Goal: Find specific page/section: Find specific page/section

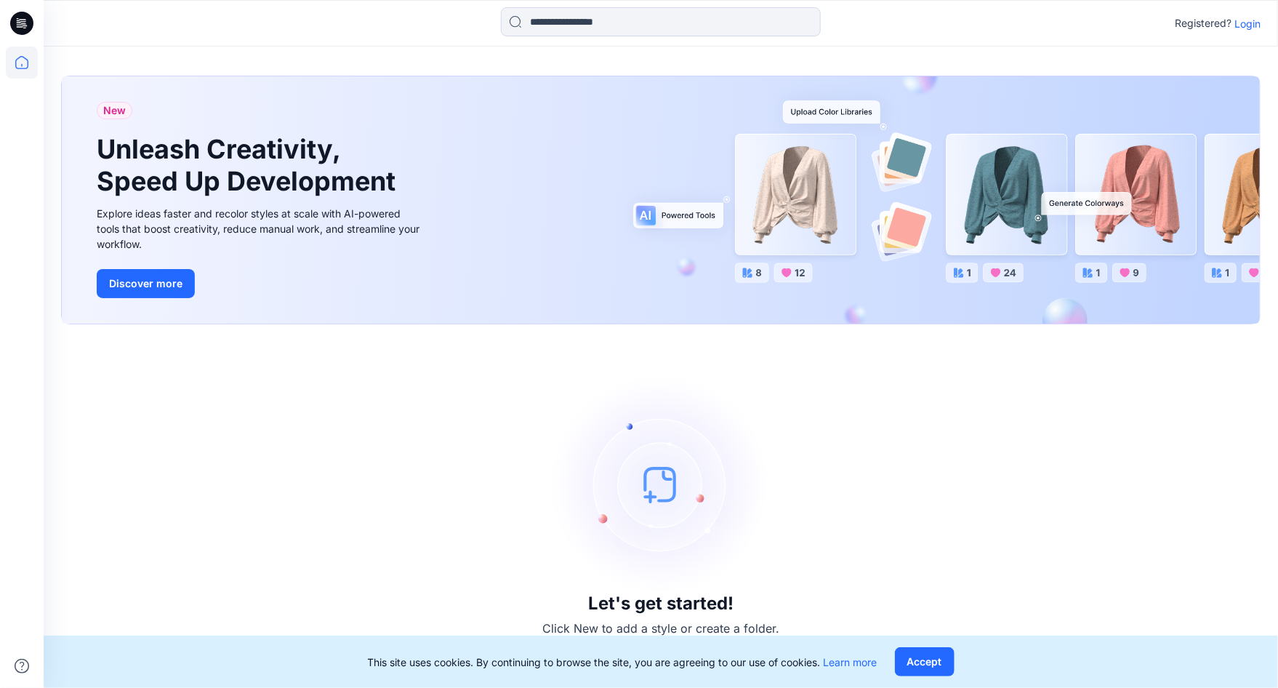
click at [1245, 25] on p "Login" at bounding box center [1248, 23] width 26 height 15
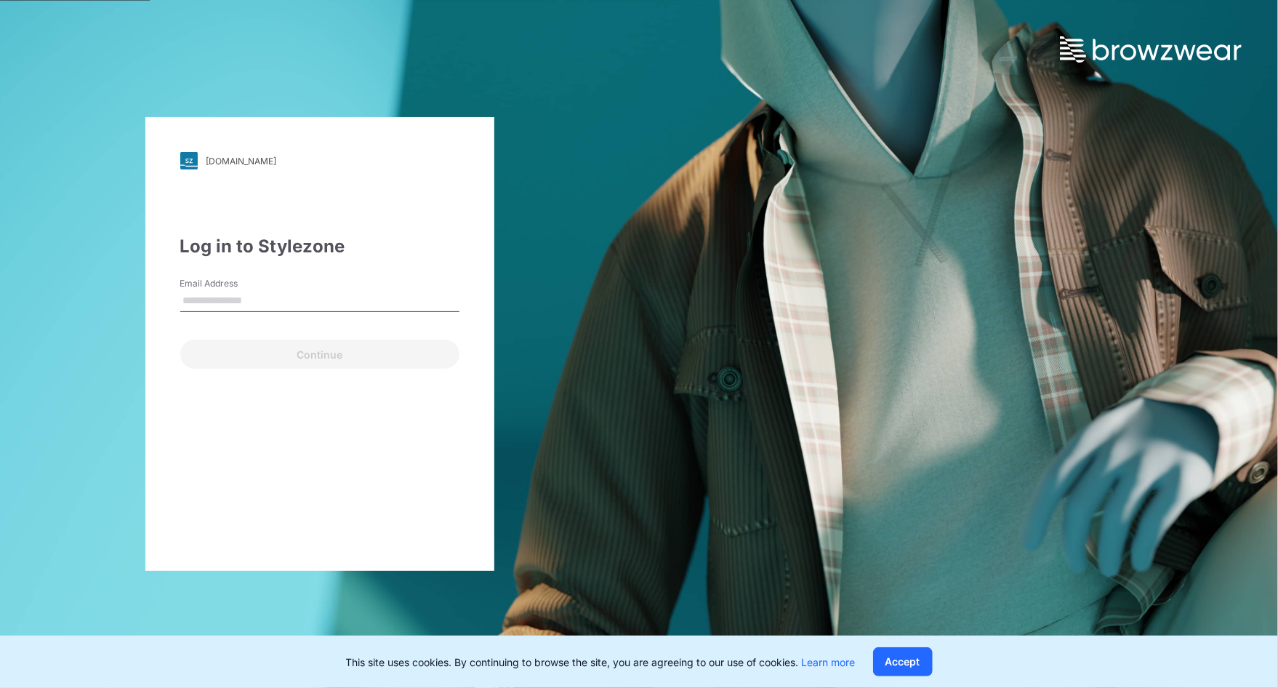
type input "**********"
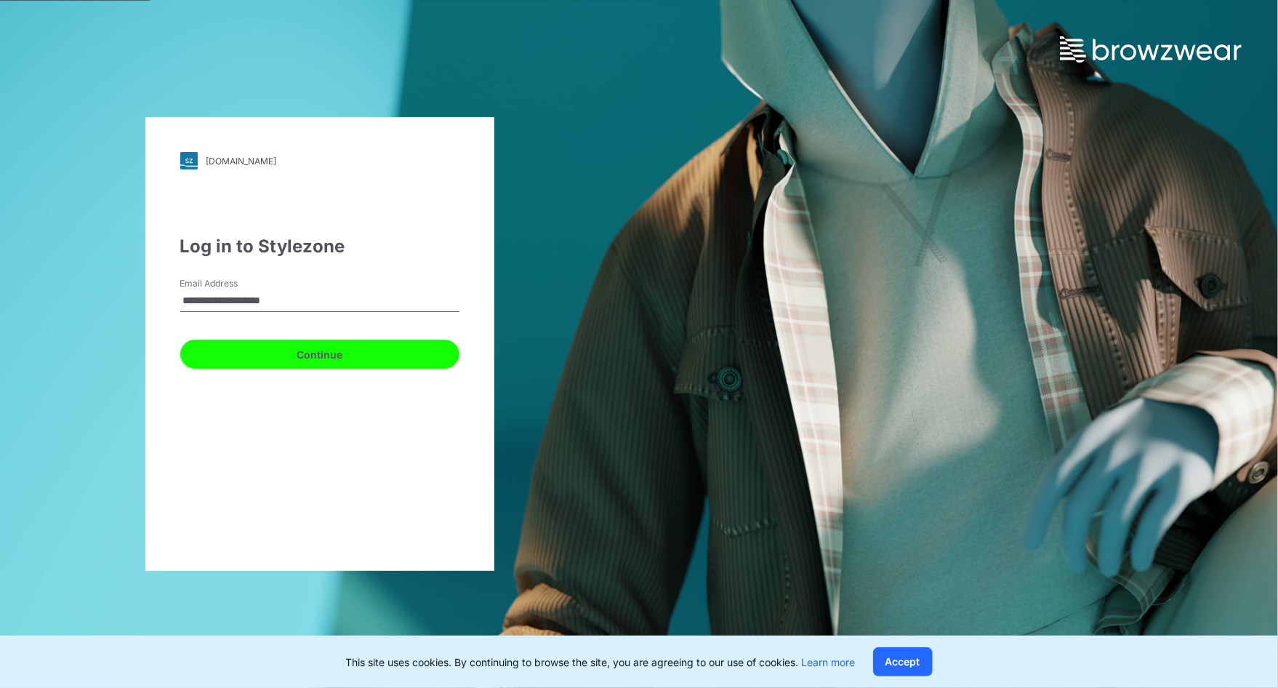
click at [270, 357] on button "Continue" at bounding box center [319, 354] width 279 height 29
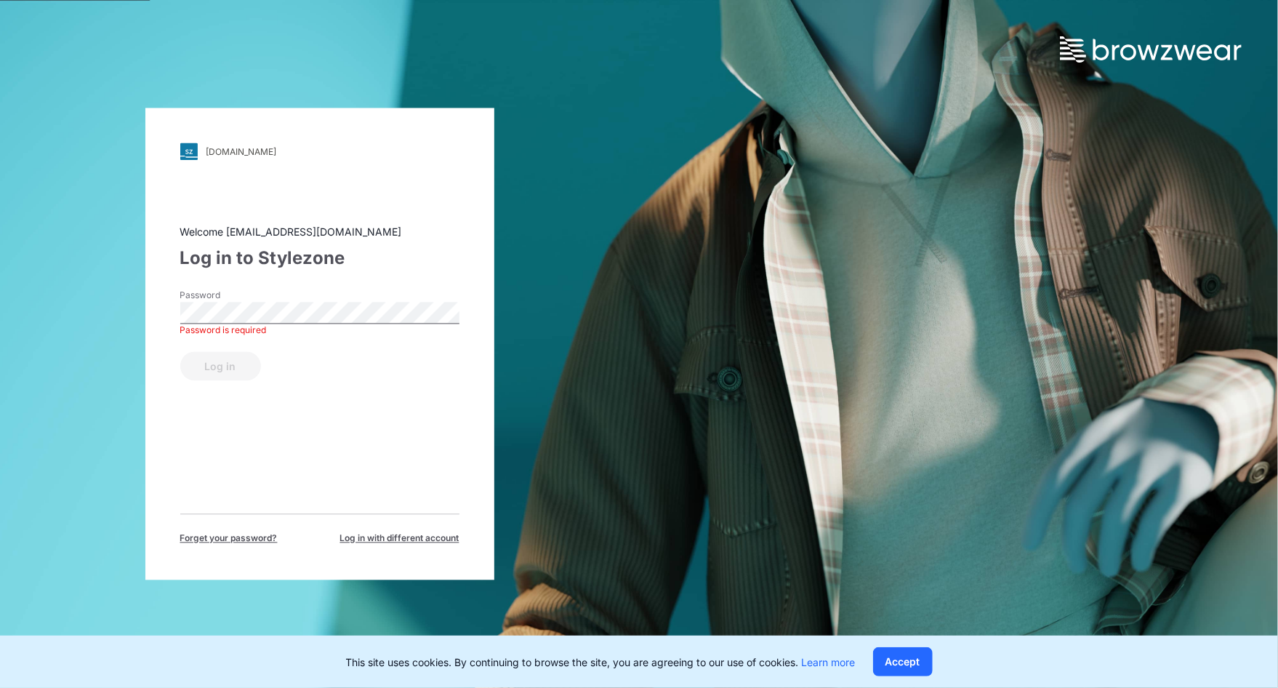
click at [227, 366] on div "Log in" at bounding box center [319, 363] width 279 height 35
drag, startPoint x: 224, startPoint y: 366, endPoint x: 230, endPoint y: 374, distance: 9.8
click at [224, 366] on button "Log in" at bounding box center [220, 366] width 81 height 29
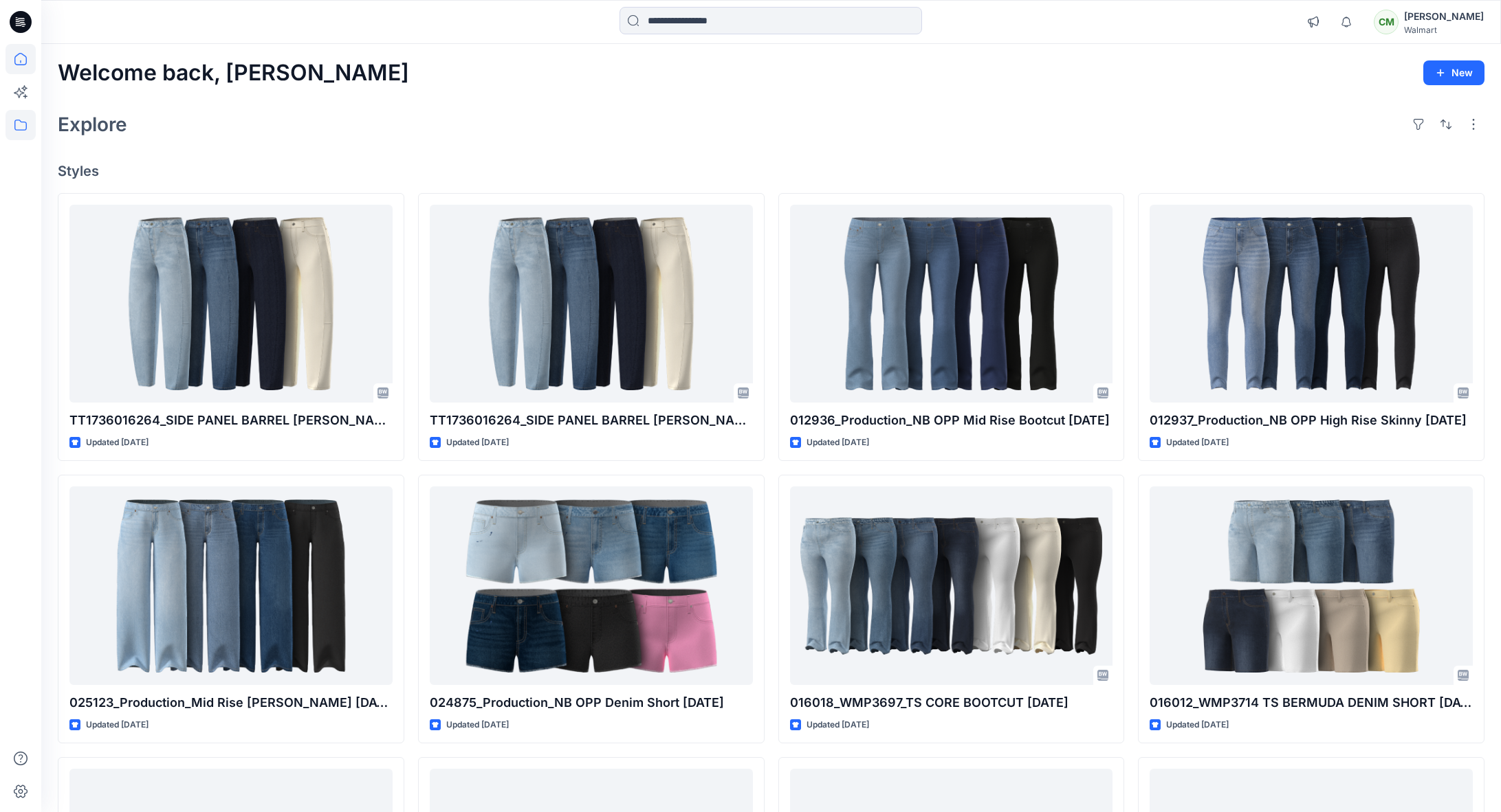
click at [30, 125] on icon at bounding box center [21, 125] width 30 height 30
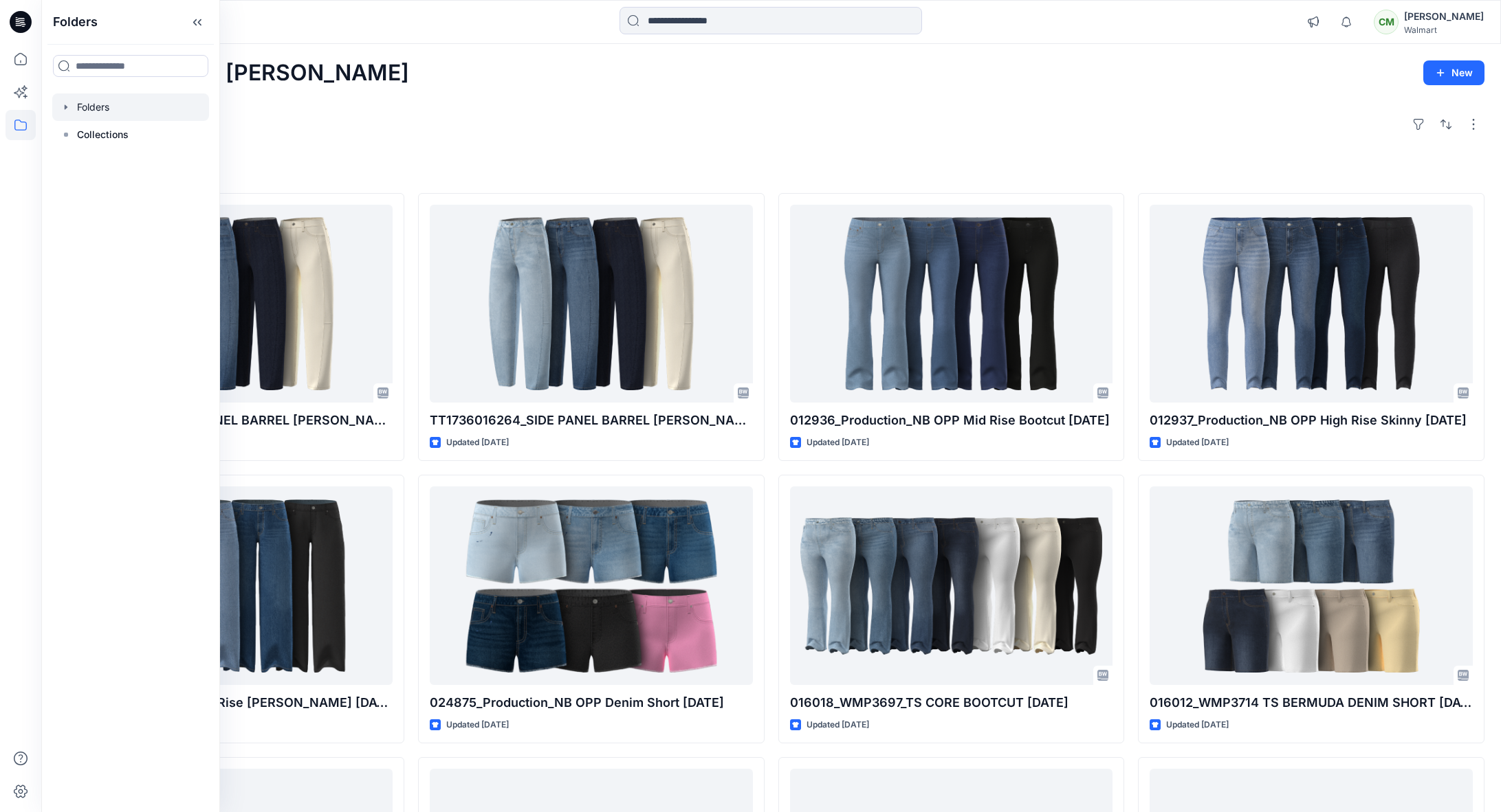
click at [68, 105] on icon "button" at bounding box center [66, 108] width 11 height 11
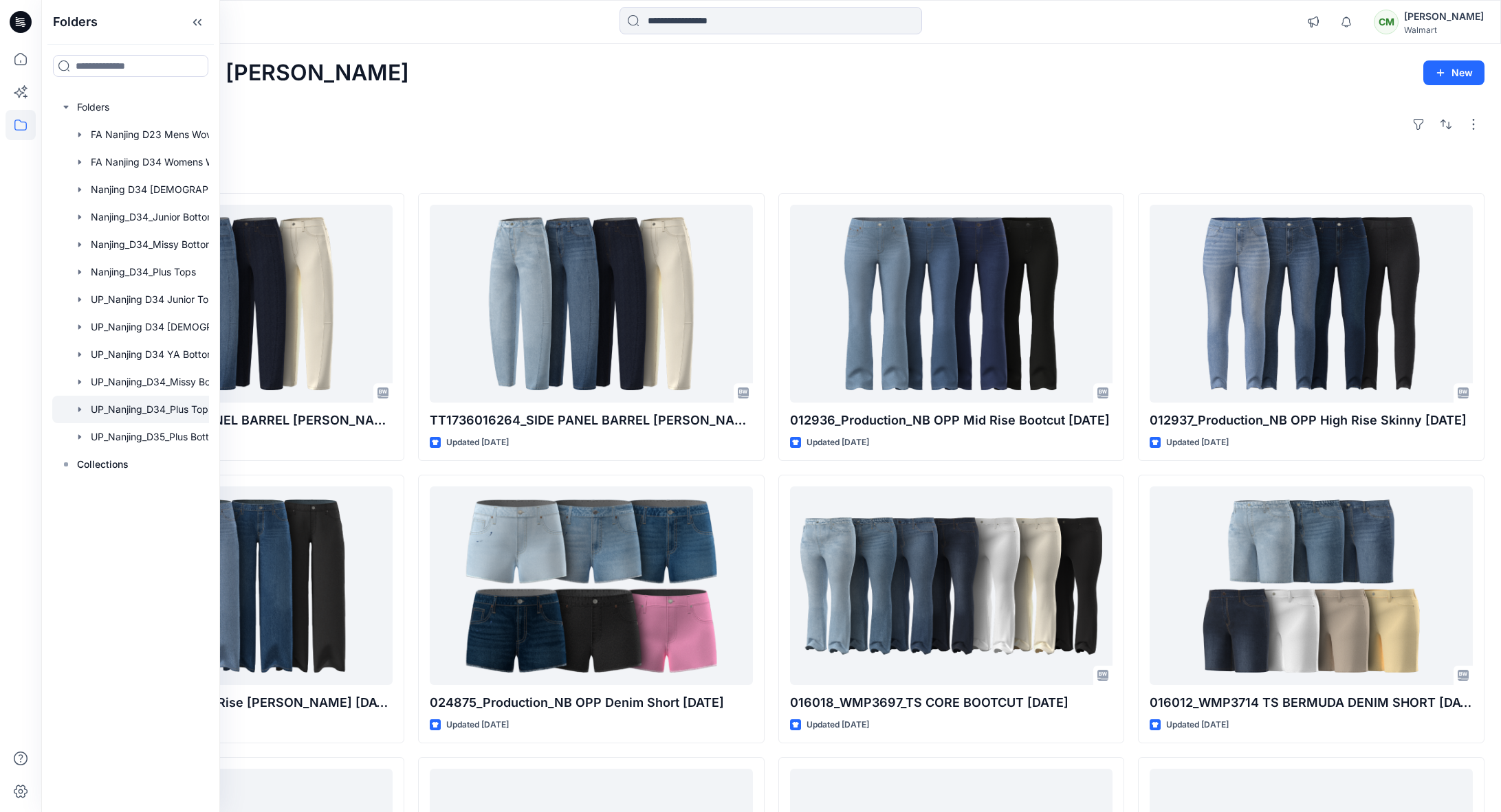
click at [77, 410] on icon "button" at bounding box center [80, 409] width 11 height 11
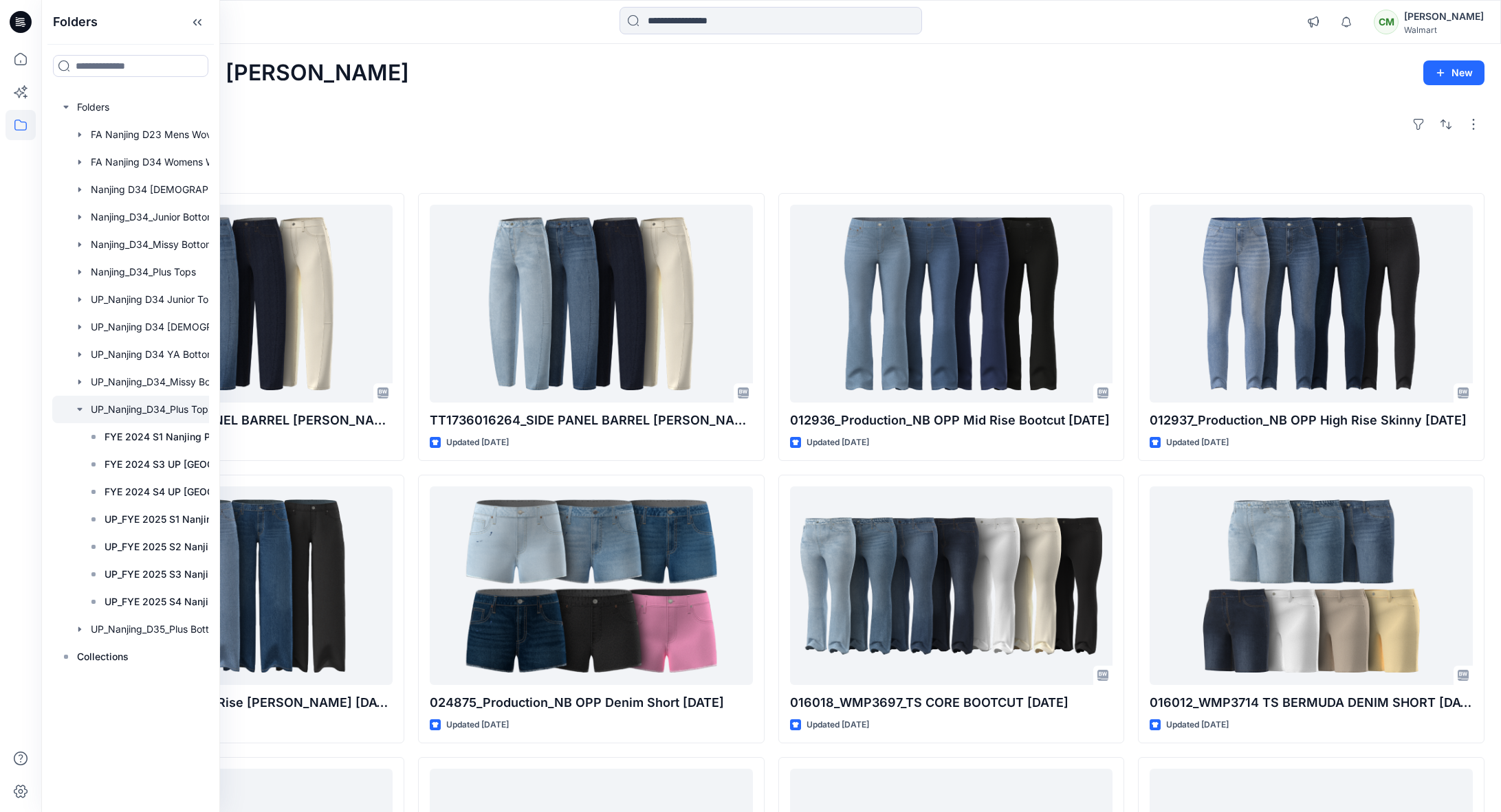
click at [79, 411] on icon "button" at bounding box center [80, 409] width 11 height 11
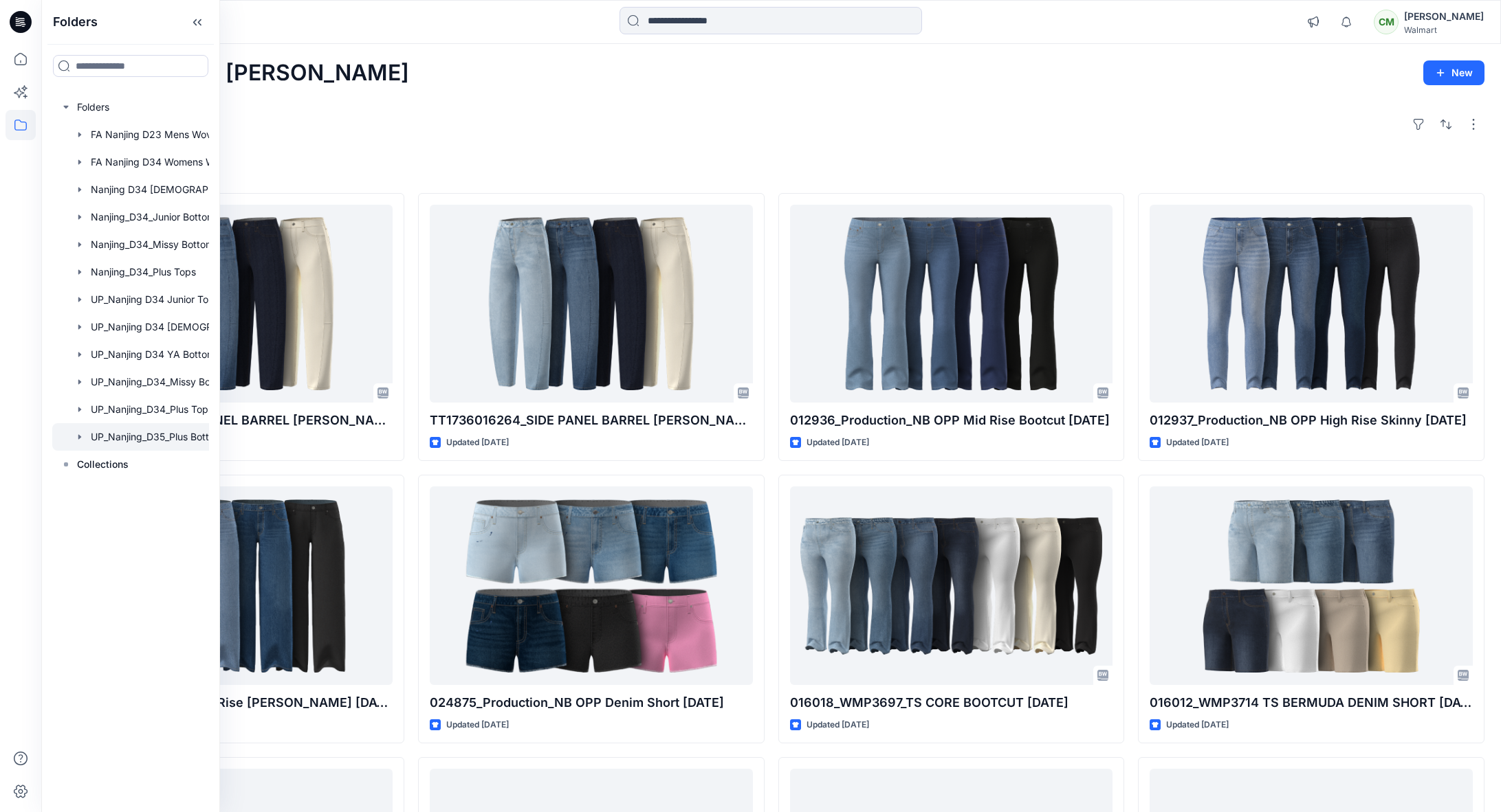
click at [79, 437] on icon "button" at bounding box center [80, 438] width 11 height 11
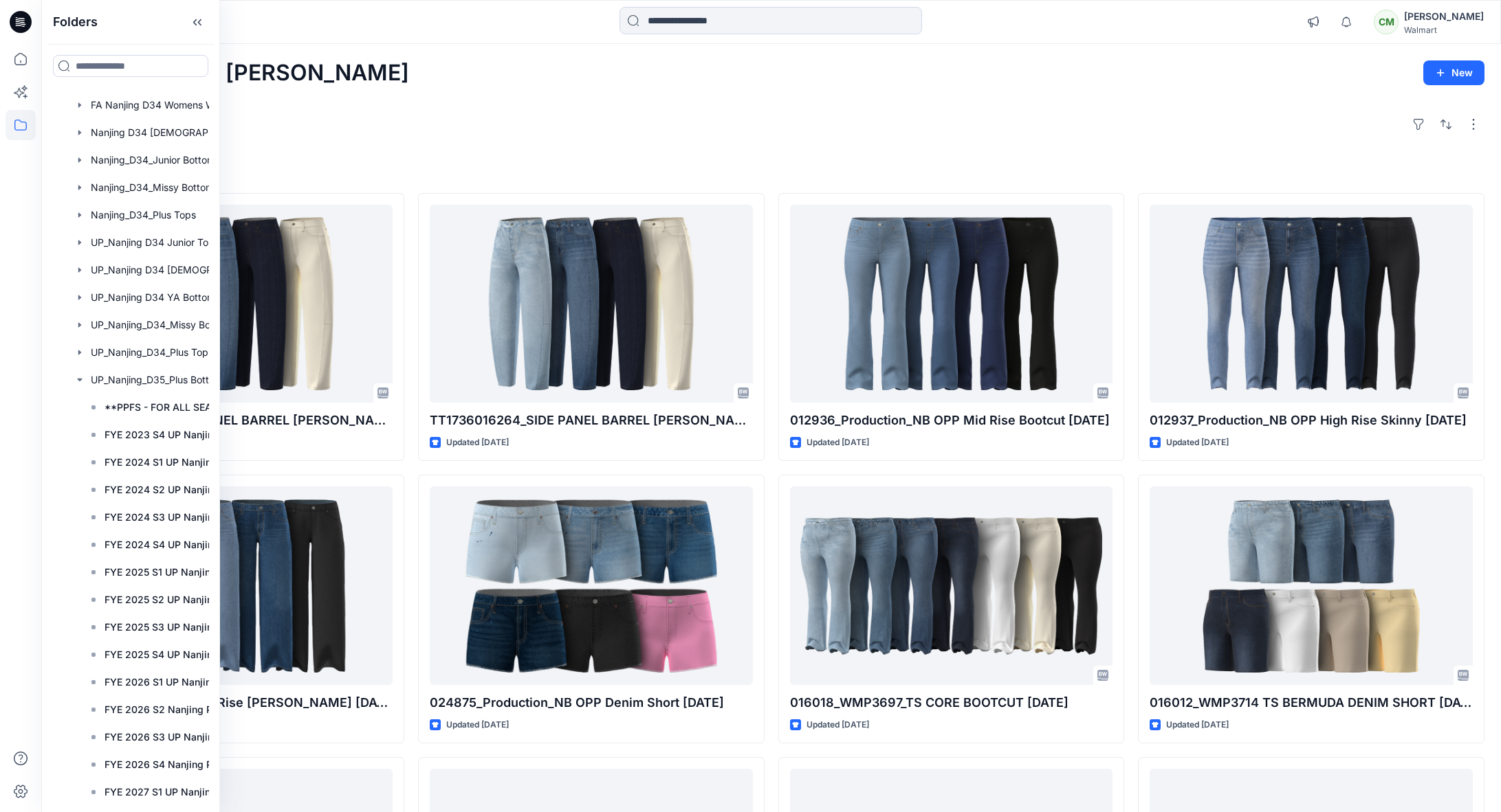
scroll to position [109, 0]
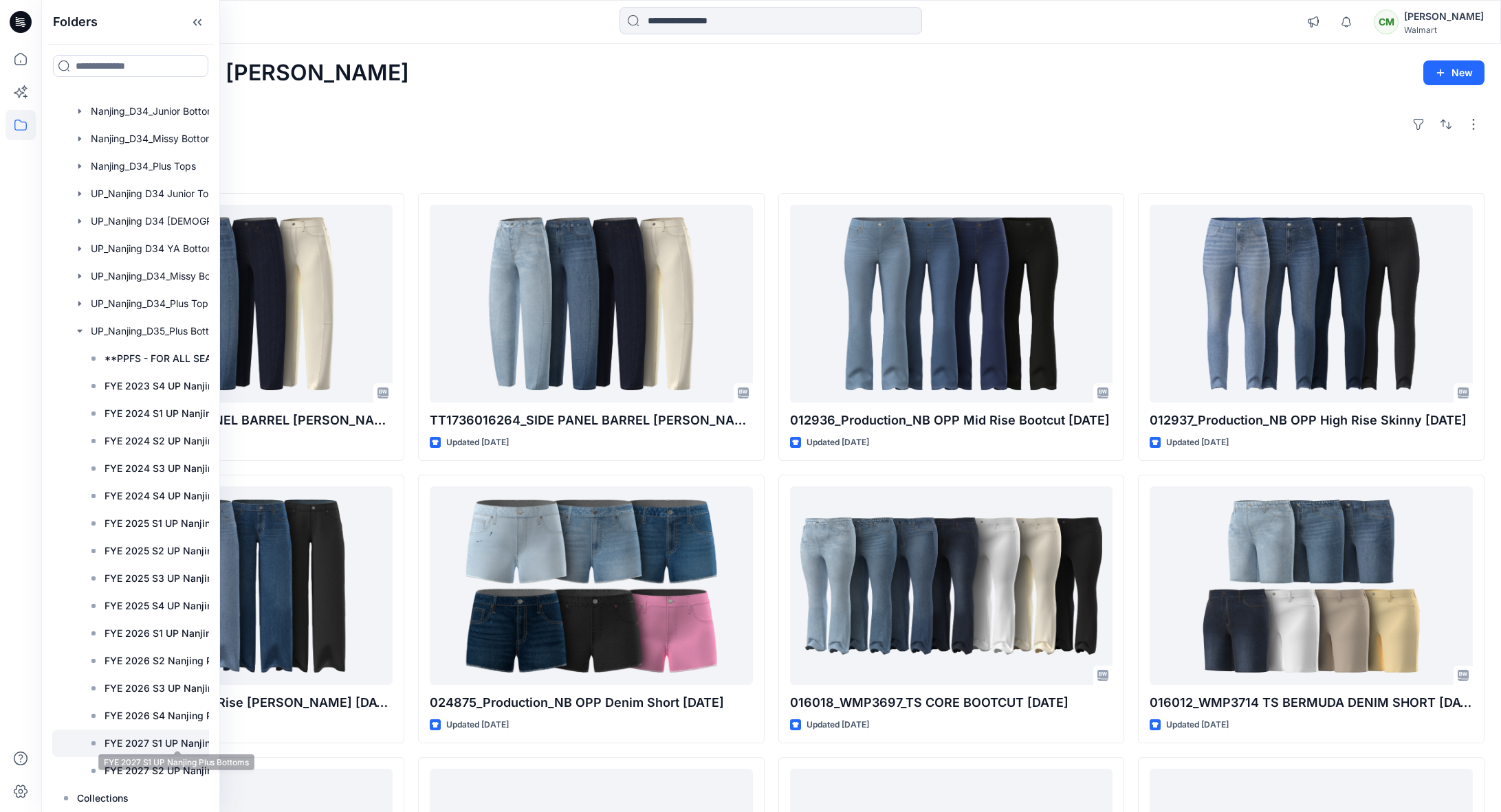
click at [148, 649] on p "FYE 2027 S1 UP Nanjing Plus Bottoms" at bounding box center [178, 743] width 146 height 16
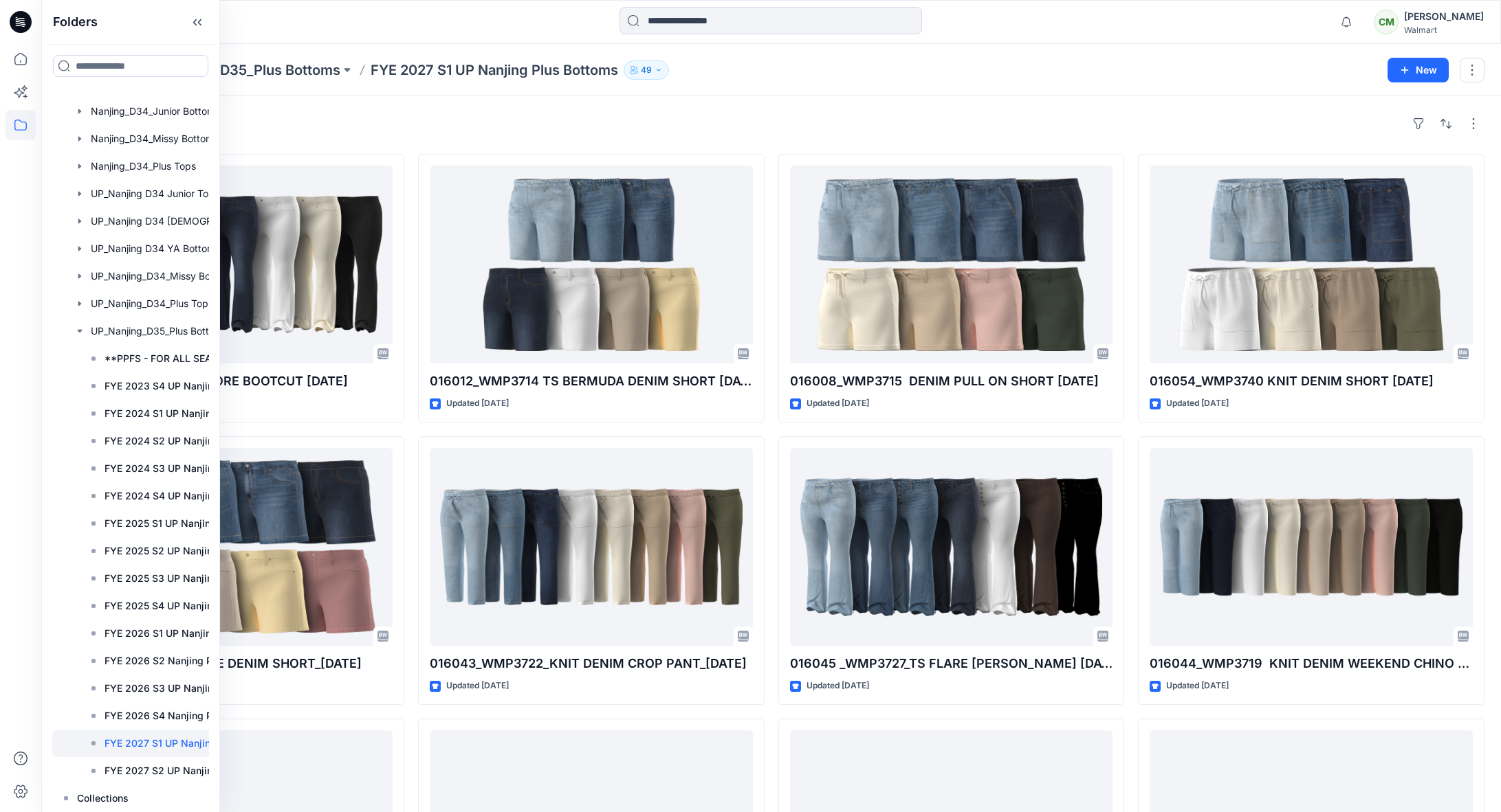
click at [412, 130] on div "Styles" at bounding box center [771, 123] width 1427 height 22
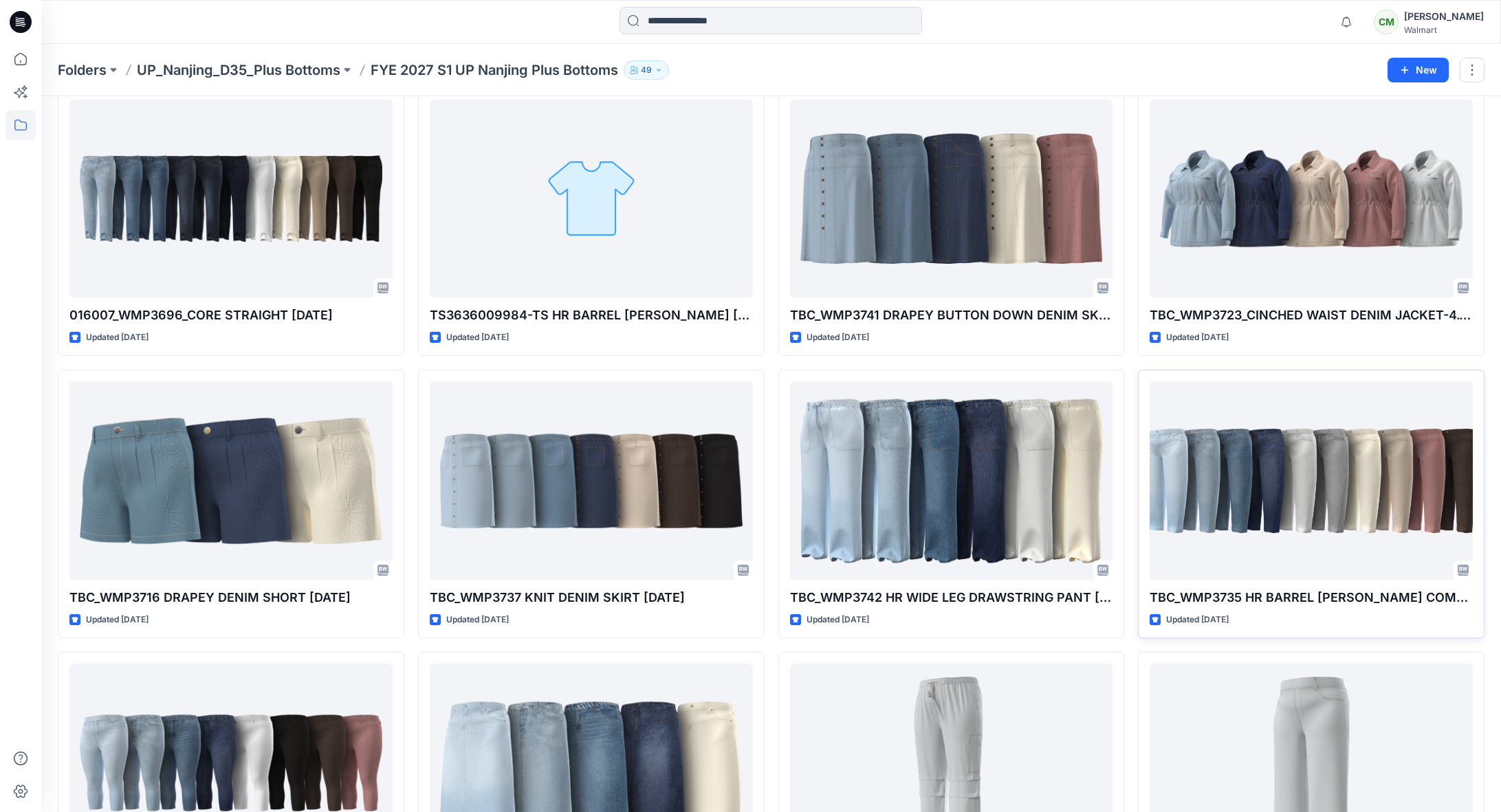
scroll to position [1198, 0]
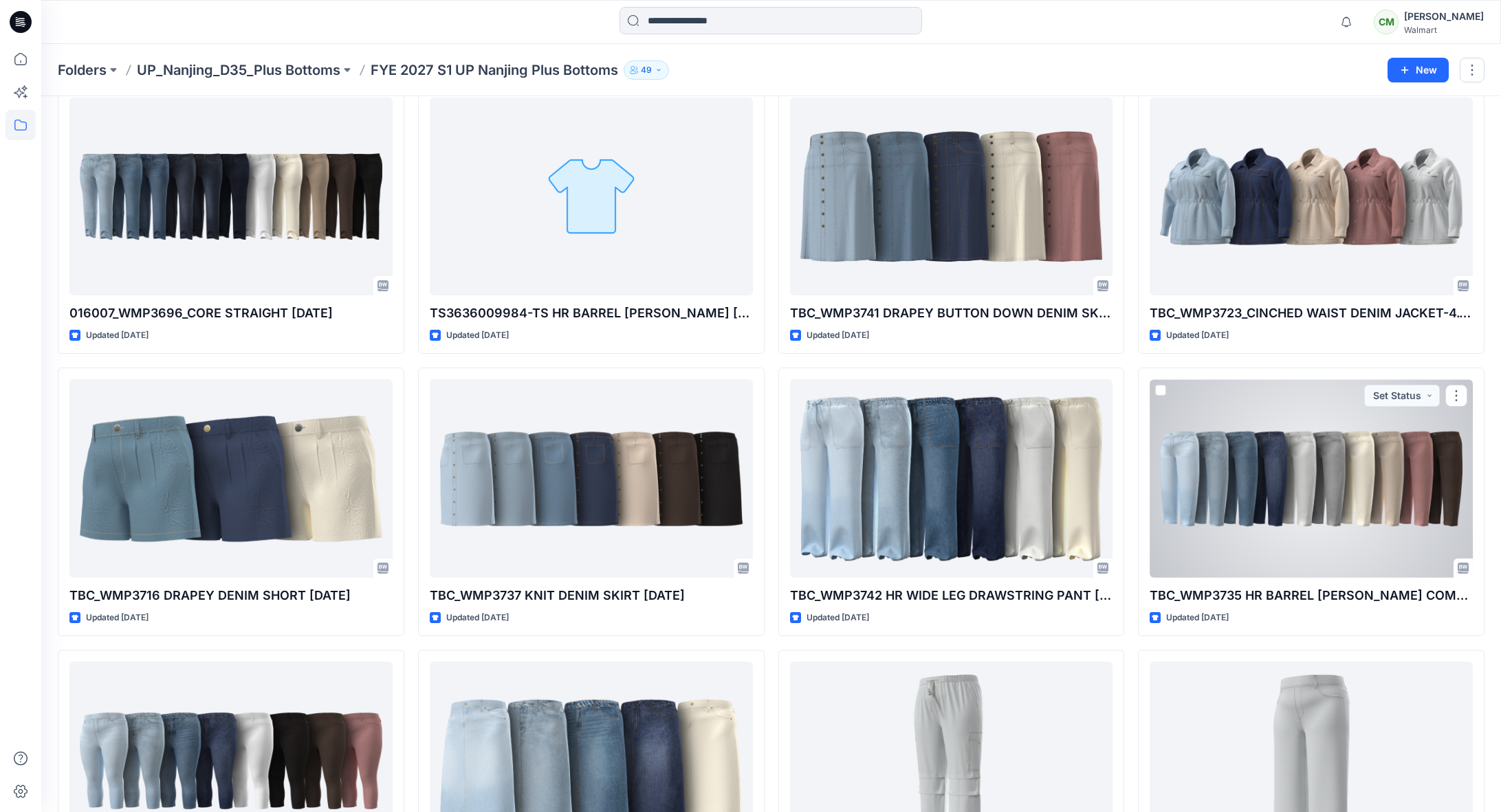
click at [1208, 540] on div at bounding box center [1312, 477] width 323 height 198
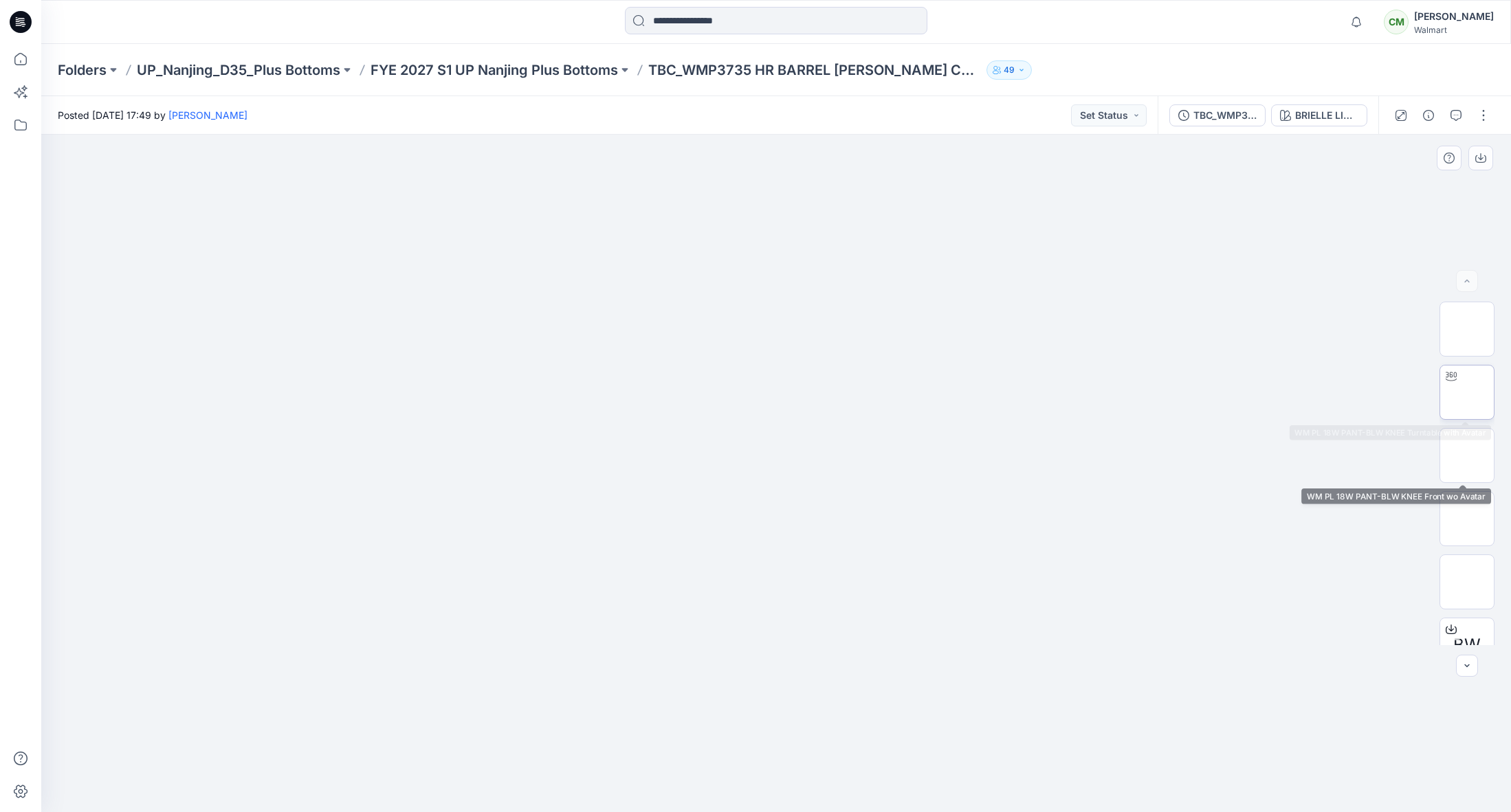
click at [1207, 392] on img at bounding box center [1467, 392] width 0 height 0
click at [1207, 456] on img at bounding box center [1467, 456] width 0 height 0
click at [1207, 519] on img at bounding box center [1467, 519] width 0 height 0
